Goal: Transaction & Acquisition: Purchase product/service

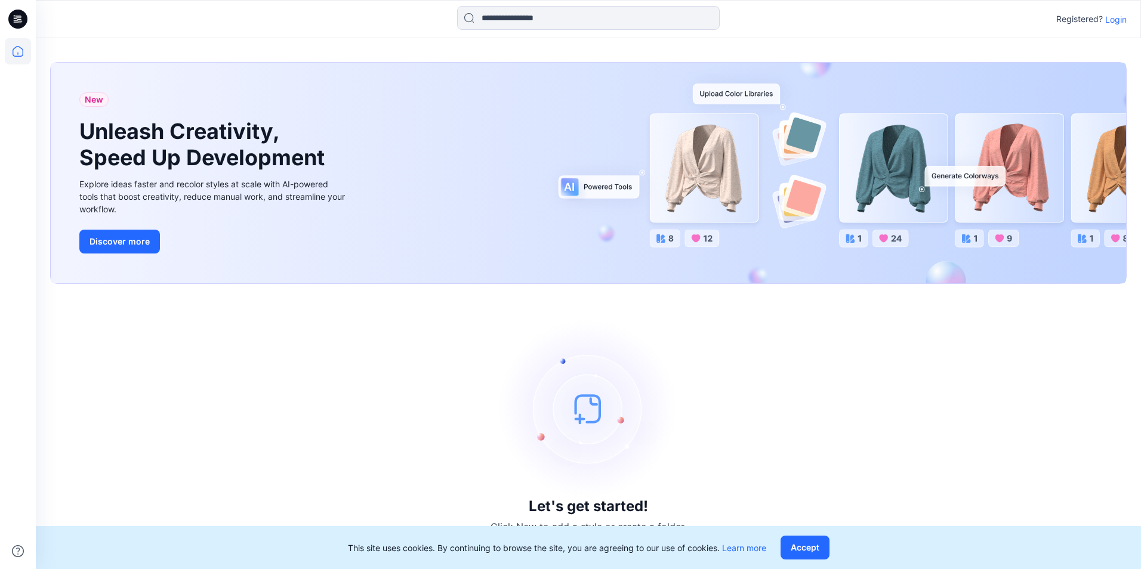
click at [1127, 26] on div "Registered? Login" at bounding box center [588, 19] width 1105 height 26
click at [1122, 20] on p "Login" at bounding box center [1115, 19] width 21 height 13
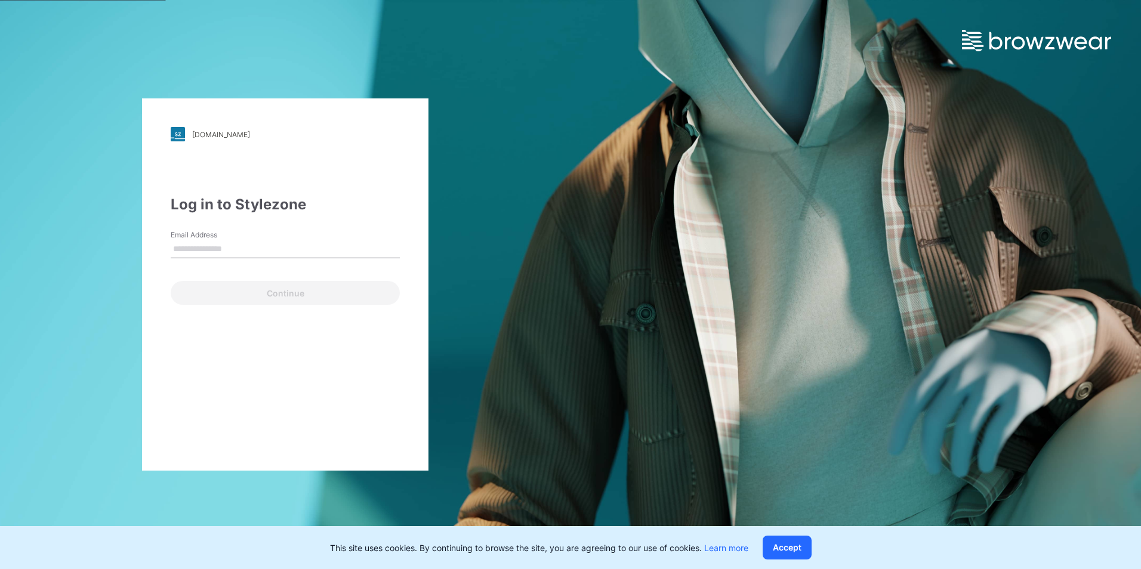
click at [271, 251] on input "Email Address" at bounding box center [285, 250] width 229 height 18
type input "**********"
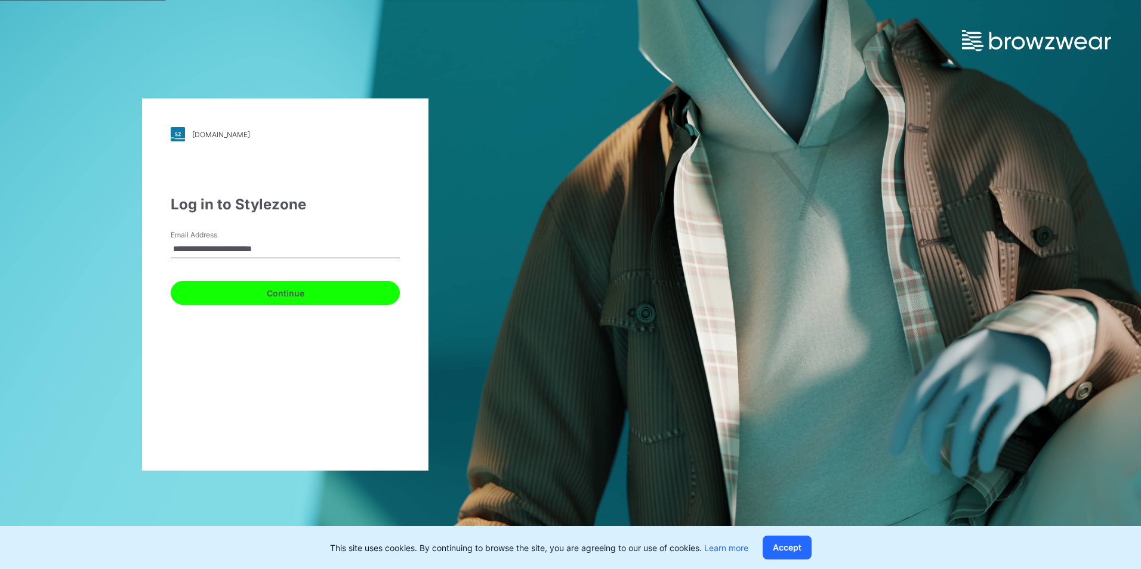
click at [220, 293] on button "Continue" at bounding box center [285, 293] width 229 height 24
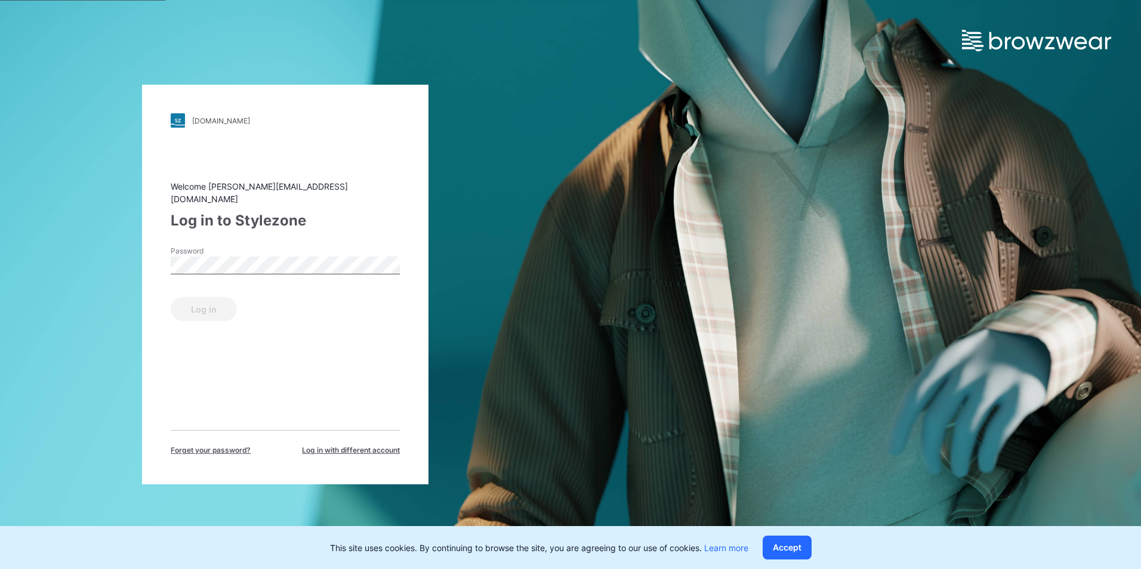
click at [234, 246] on label "Password" at bounding box center [213, 251] width 84 height 11
click at [196, 306] on button "Log in" at bounding box center [204, 309] width 66 height 24
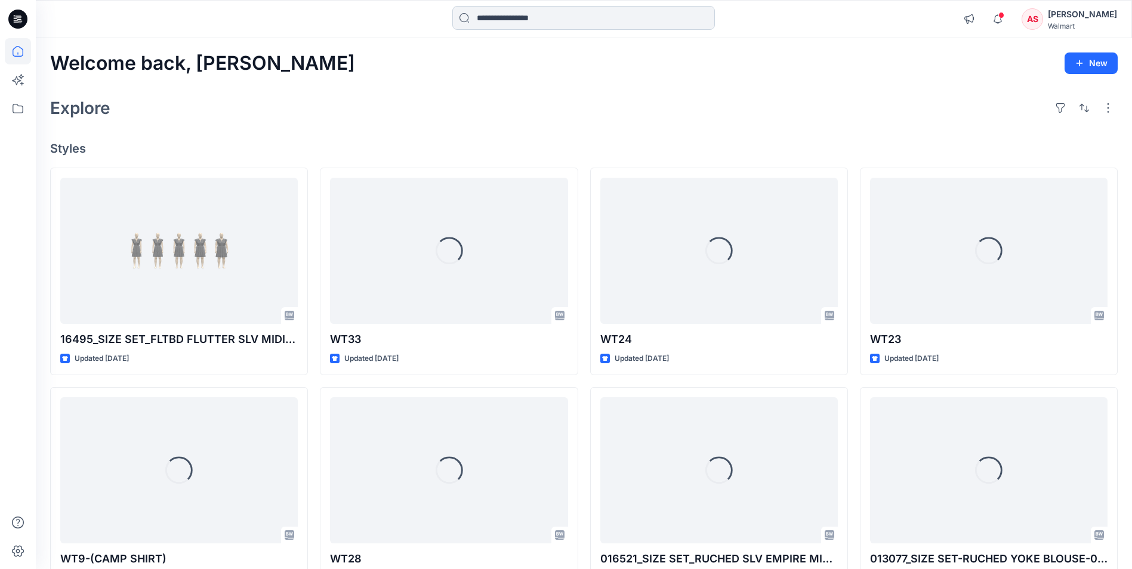
click at [516, 23] on input at bounding box center [583, 18] width 263 height 24
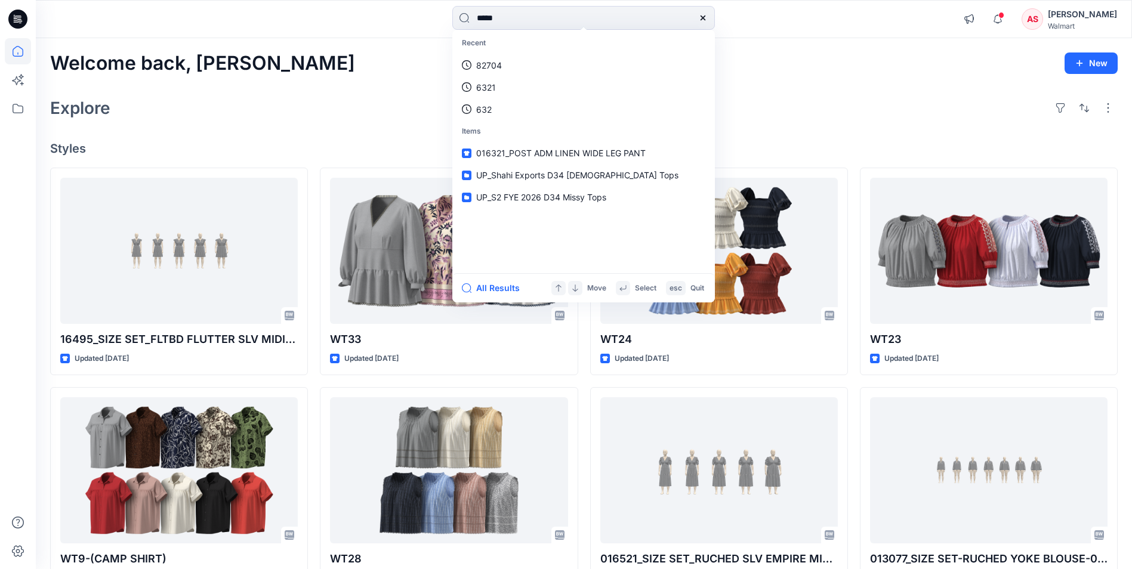
type input "*****"
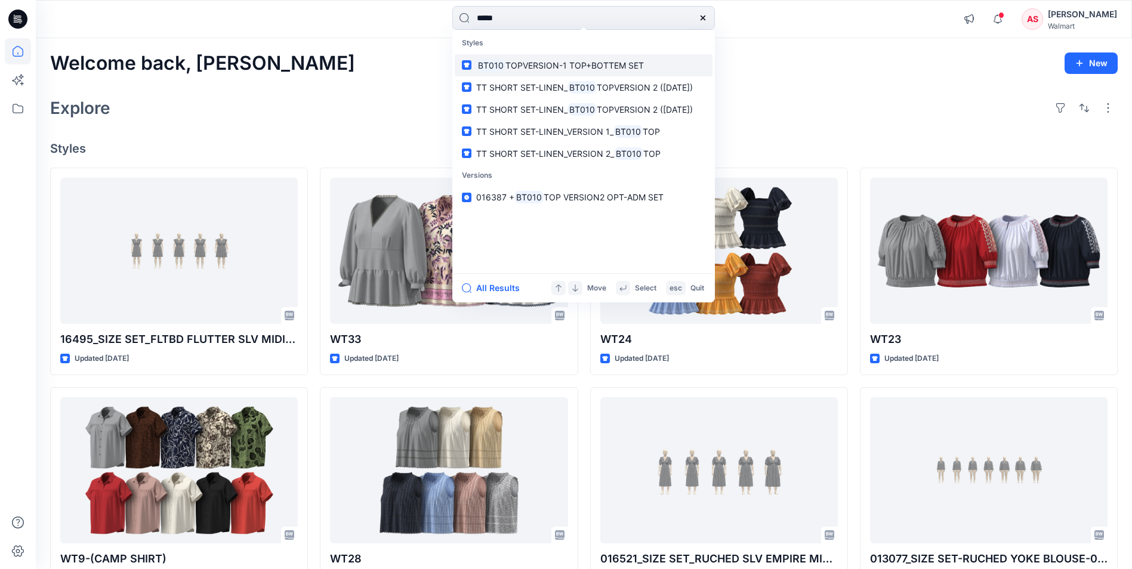
click at [574, 70] on p "BT010 TOPVERSION-1 TOP+BOTTEM SET" at bounding box center [560, 65] width 168 height 13
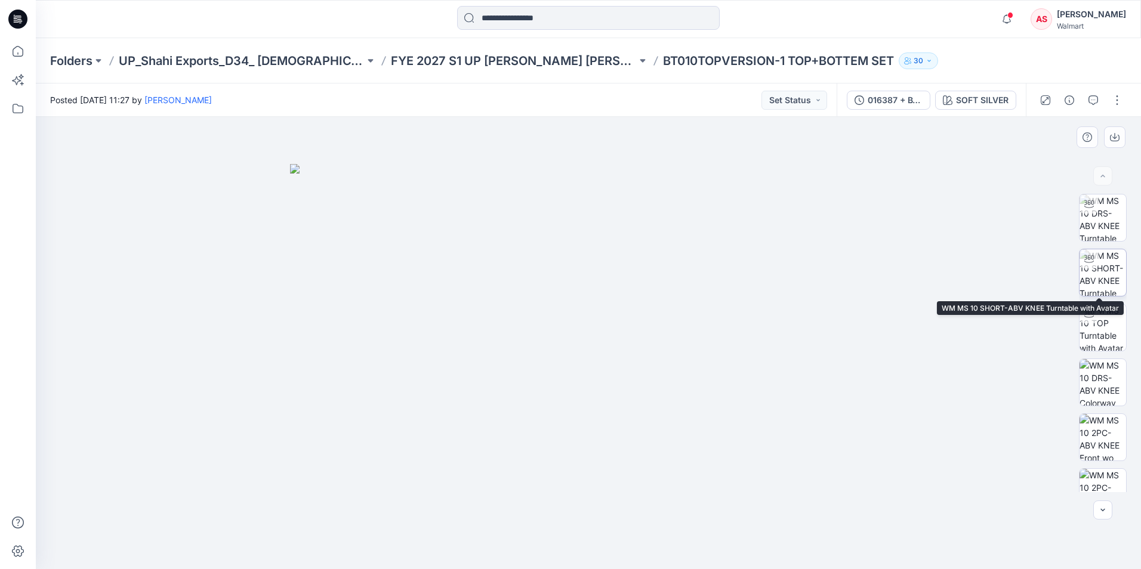
click at [1112, 269] on img at bounding box center [1103, 272] width 47 height 47
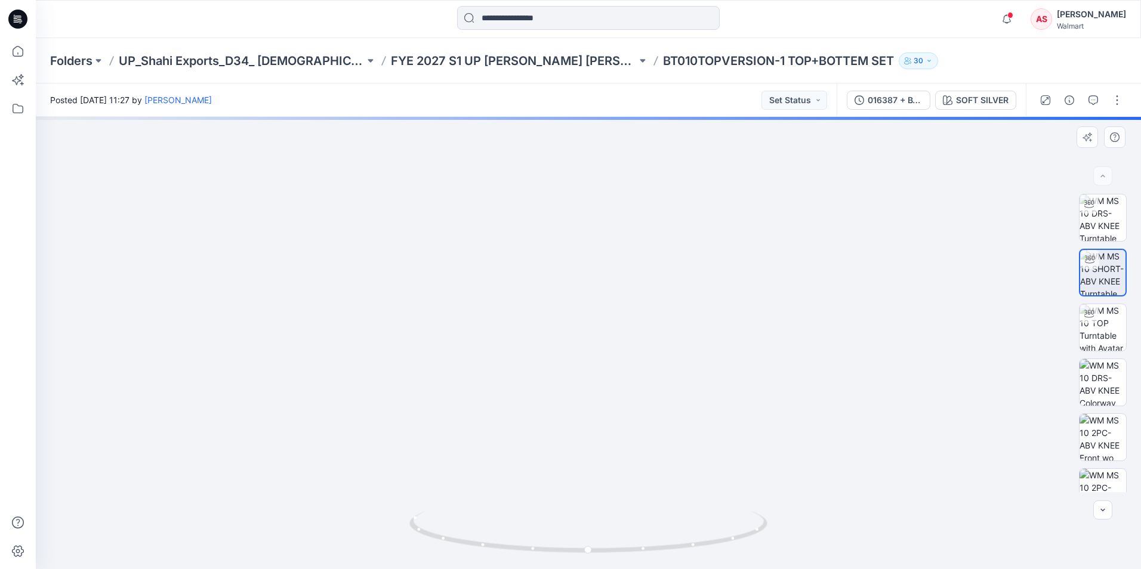
drag, startPoint x: 586, startPoint y: 301, endPoint x: 606, endPoint y: 385, distance: 86.0
click at [597, 386] on img at bounding box center [589, 248] width 1004 height 643
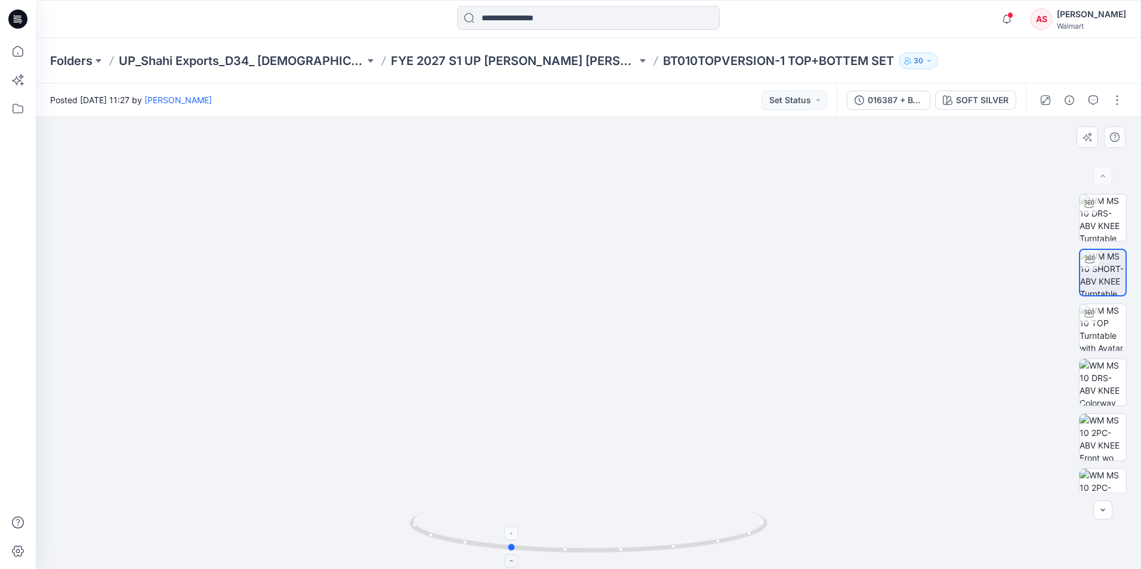
drag, startPoint x: 664, startPoint y: 550, endPoint x: 584, endPoint y: 545, distance: 79.5
click at [584, 545] on icon at bounding box center [589, 533] width 361 height 45
click at [1109, 232] on img at bounding box center [1103, 218] width 47 height 47
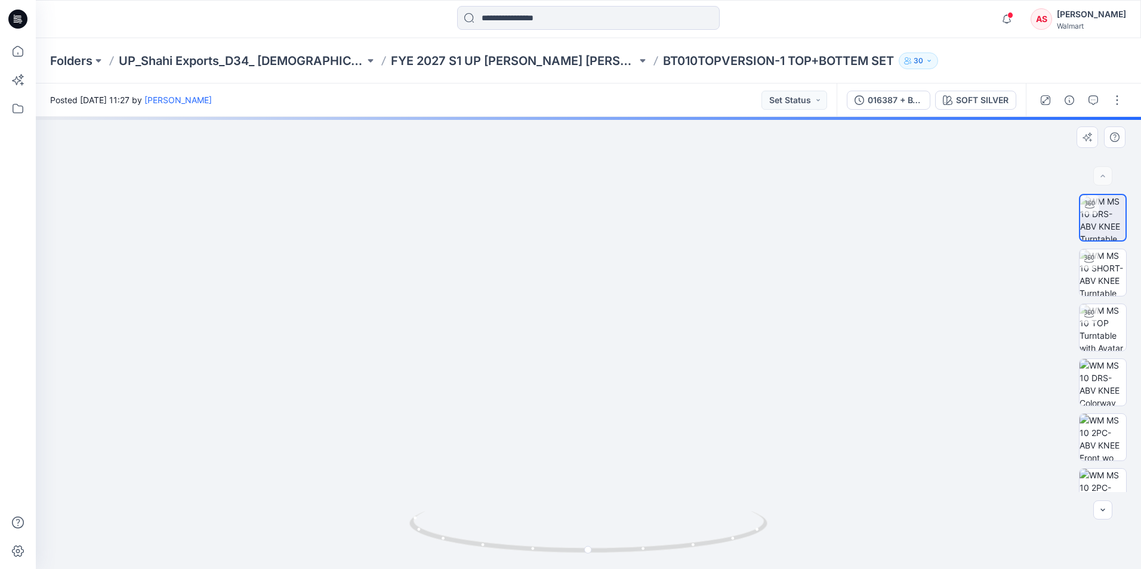
drag, startPoint x: 624, startPoint y: 315, endPoint x: 652, endPoint y: 480, distance: 167.8
click at [652, 480] on img at bounding box center [589, 302] width 948 height 535
click at [17, 18] on icon at bounding box center [18, 17] width 5 height 1
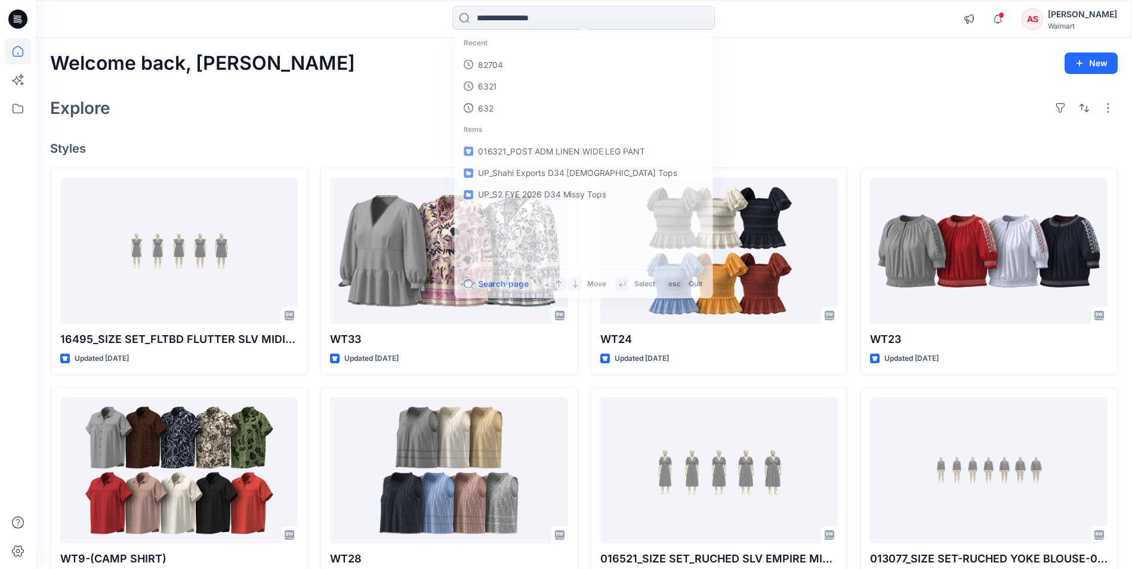
drag, startPoint x: 569, startPoint y: 21, endPoint x: 580, endPoint y: 31, distance: 15.2
click at [569, 21] on input at bounding box center [583, 18] width 263 height 24
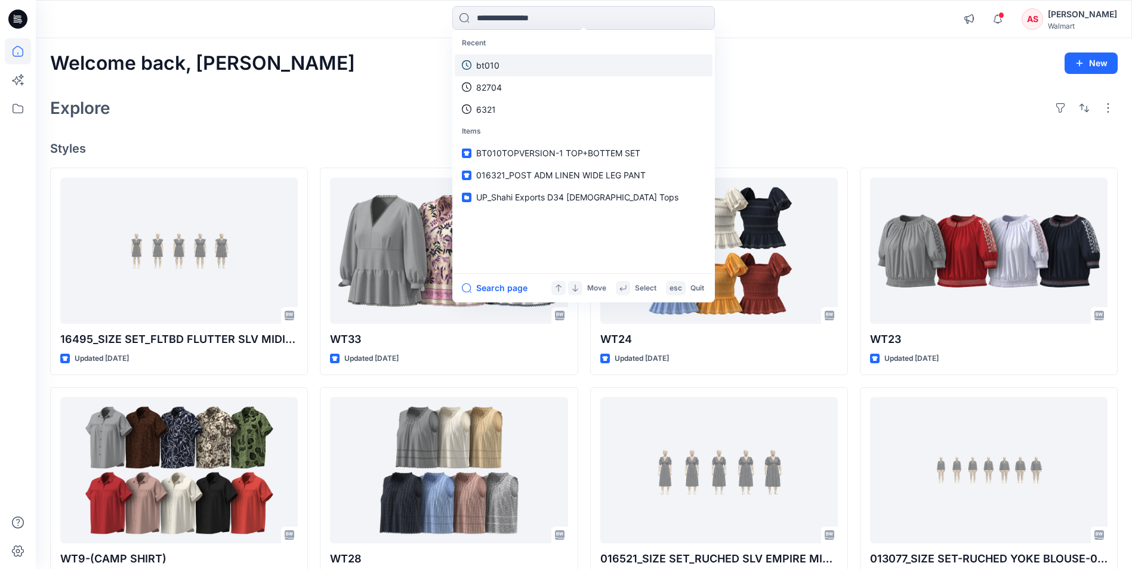
click at [504, 67] on link "bt010" at bounding box center [584, 65] width 258 height 22
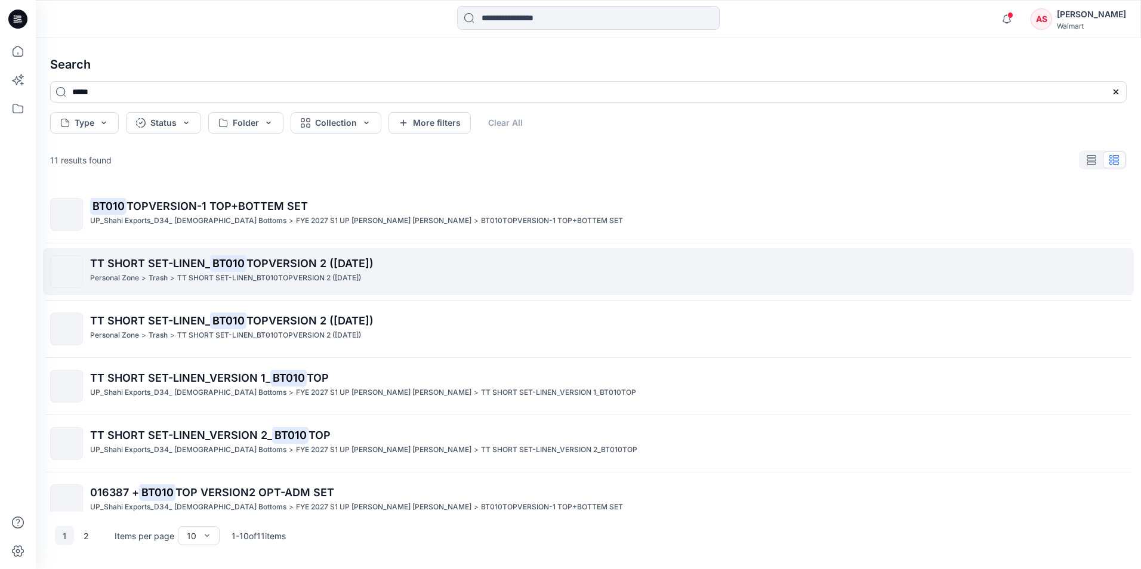
click at [329, 272] on p "TT SHORT SET-LINEN_BT010TOPVERSION 2 ([DATE])" at bounding box center [269, 278] width 184 height 13
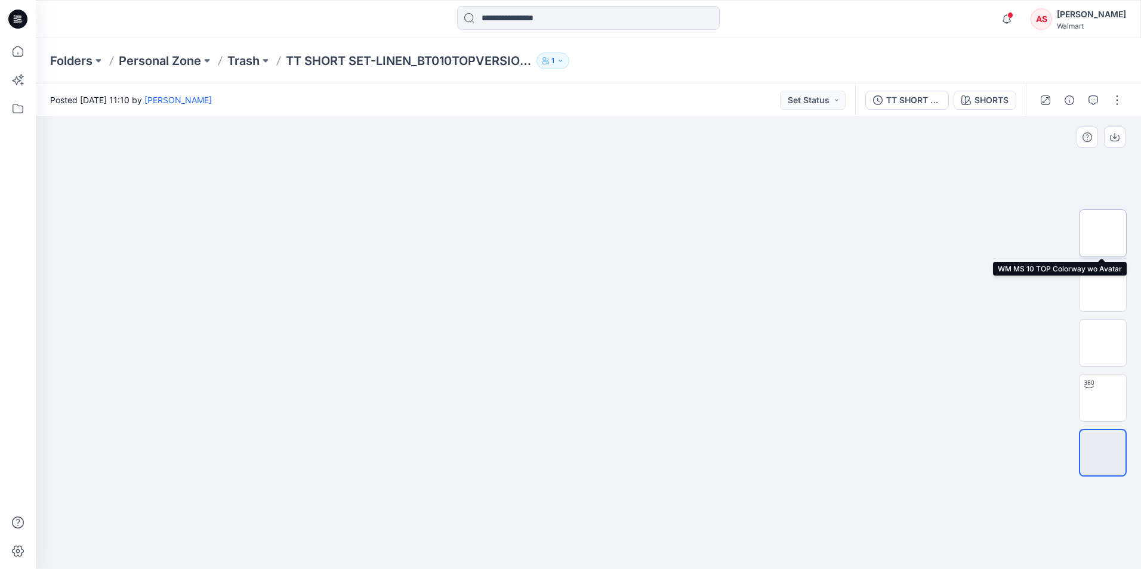
click at [1103, 233] on img at bounding box center [1103, 233] width 0 height 0
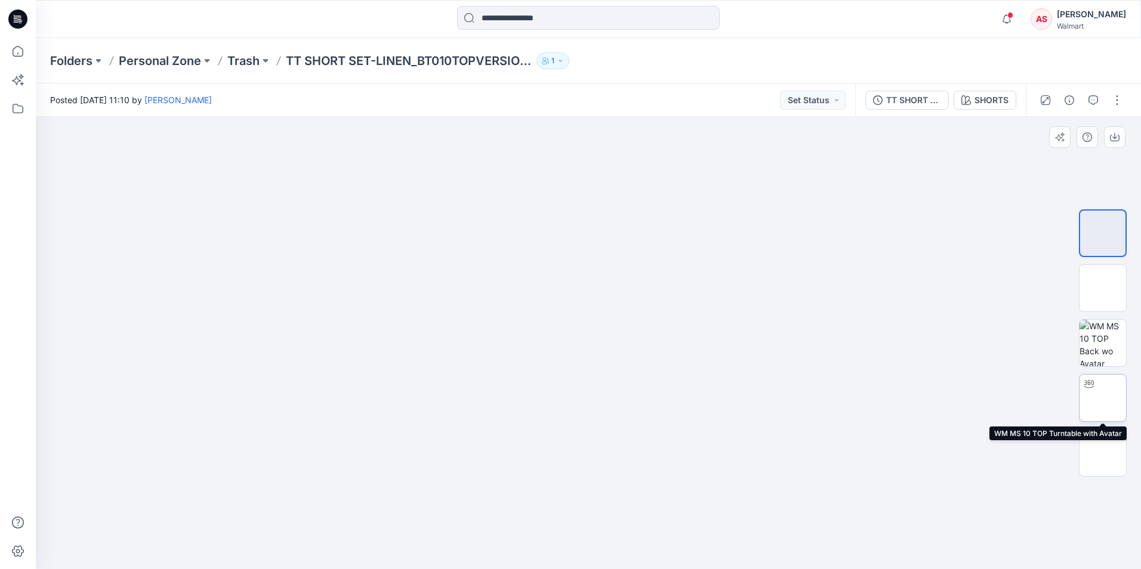
click at [1103, 398] on img at bounding box center [1103, 398] width 0 height 0
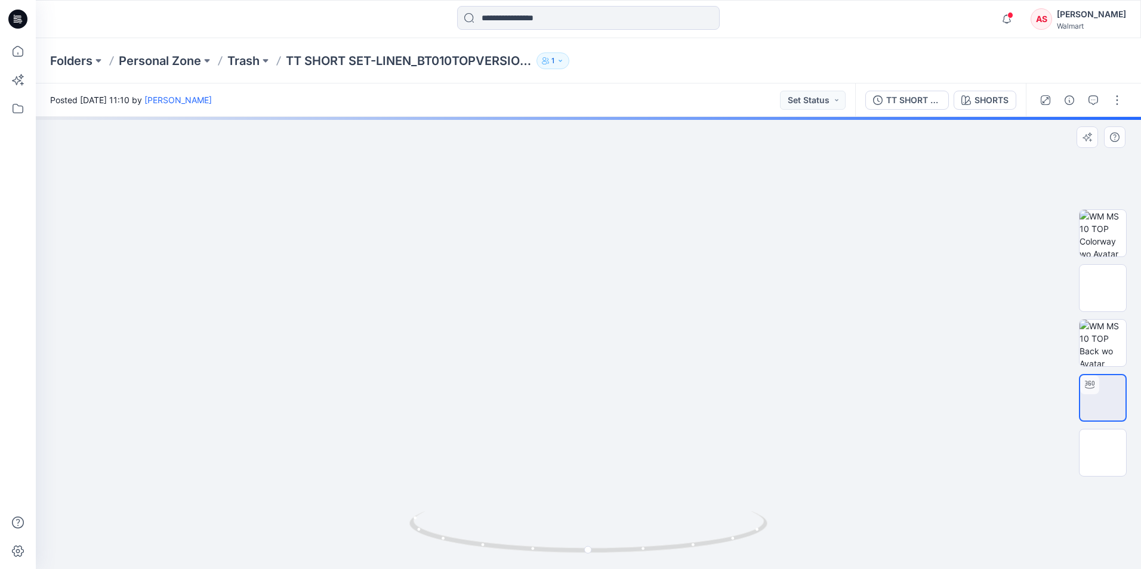
drag, startPoint x: 615, startPoint y: 292, endPoint x: 646, endPoint y: 473, distance: 184.1
click at [646, 78] on img at bounding box center [588, 78] width 903 height 0
drag, startPoint x: 624, startPoint y: 377, endPoint x: 639, endPoint y: 449, distance: 73.7
click at [639, 449] on img at bounding box center [589, 343] width 1004 height 452
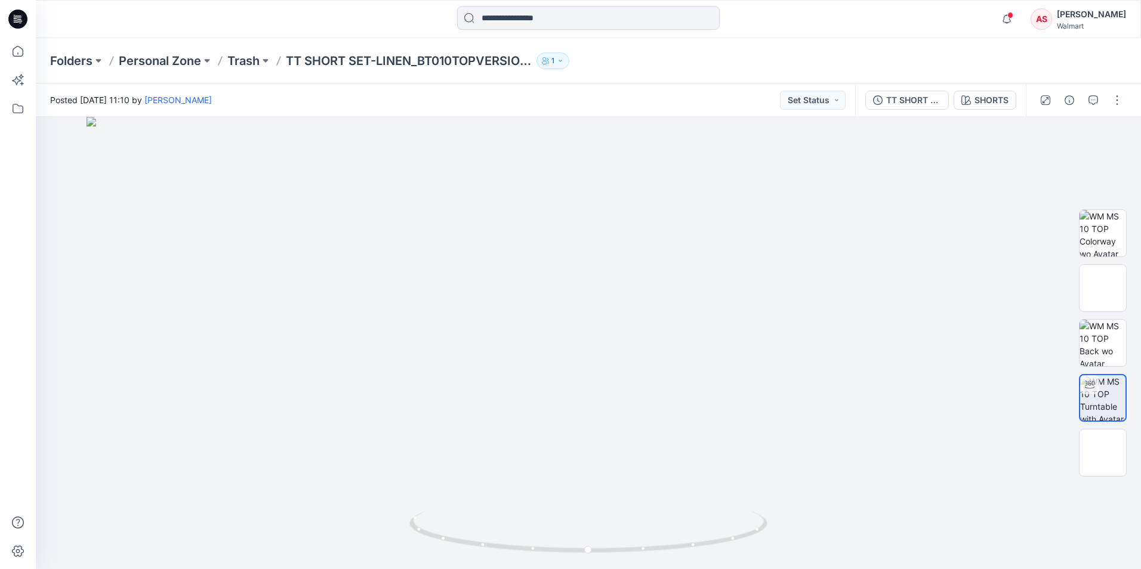
click at [20, 20] on icon at bounding box center [17, 19] width 19 height 19
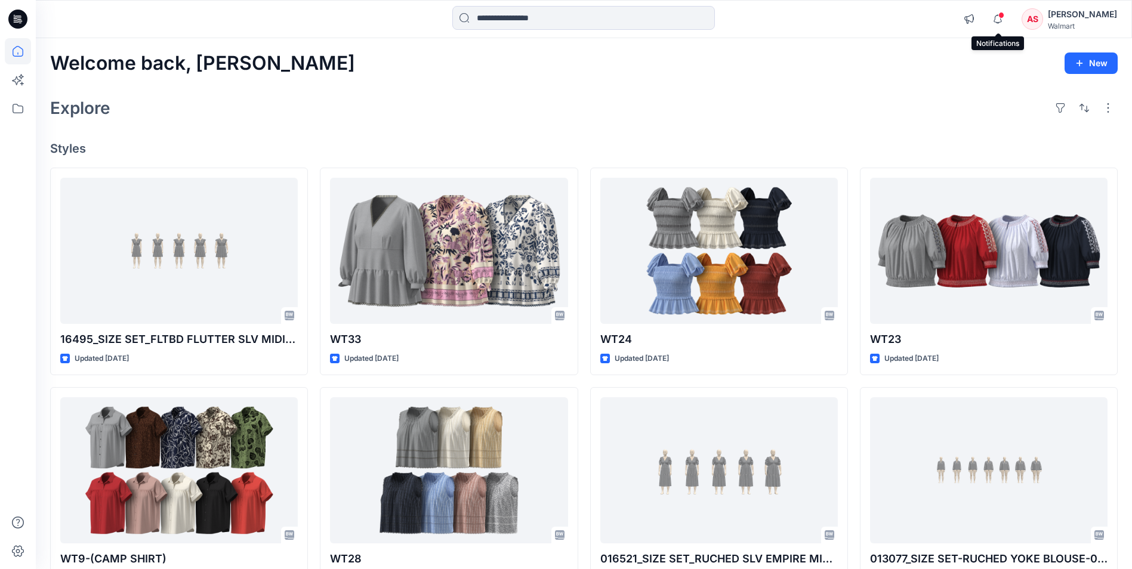
drag, startPoint x: 998, startPoint y: 19, endPoint x: 1003, endPoint y: 37, distance: 19.0
click at [999, 19] on icon "button" at bounding box center [997, 19] width 23 height 24
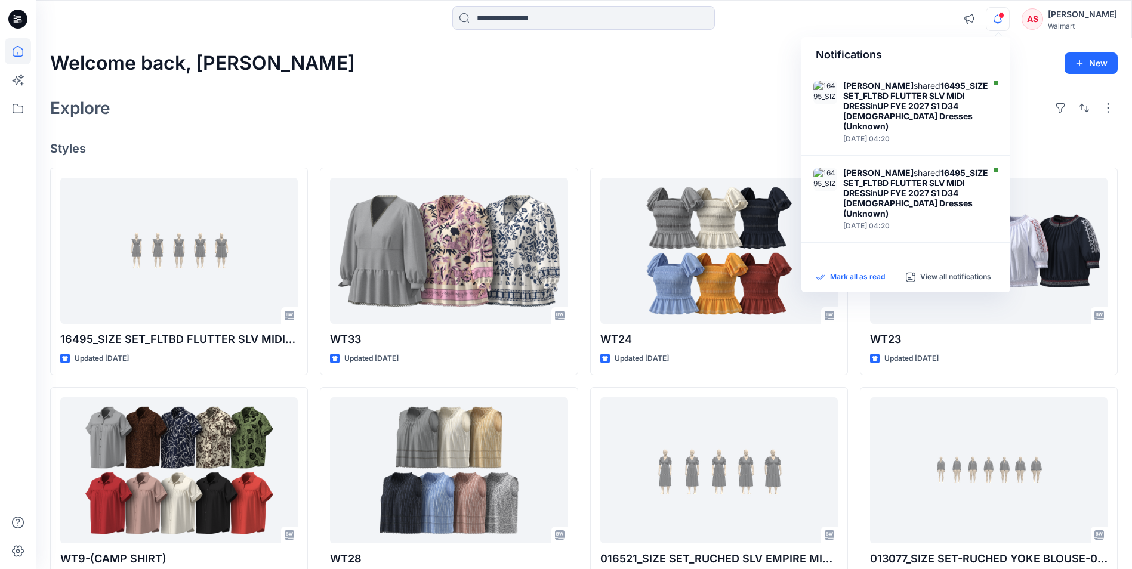
click at [862, 279] on p "Mark all as read" at bounding box center [857, 277] width 55 height 11
drag, startPoint x: 689, startPoint y: 103, endPoint x: 717, endPoint y: 88, distance: 32.0
click at [691, 103] on div "Explore" at bounding box center [584, 108] width 1068 height 29
